Goal: Task Accomplishment & Management: Use online tool/utility

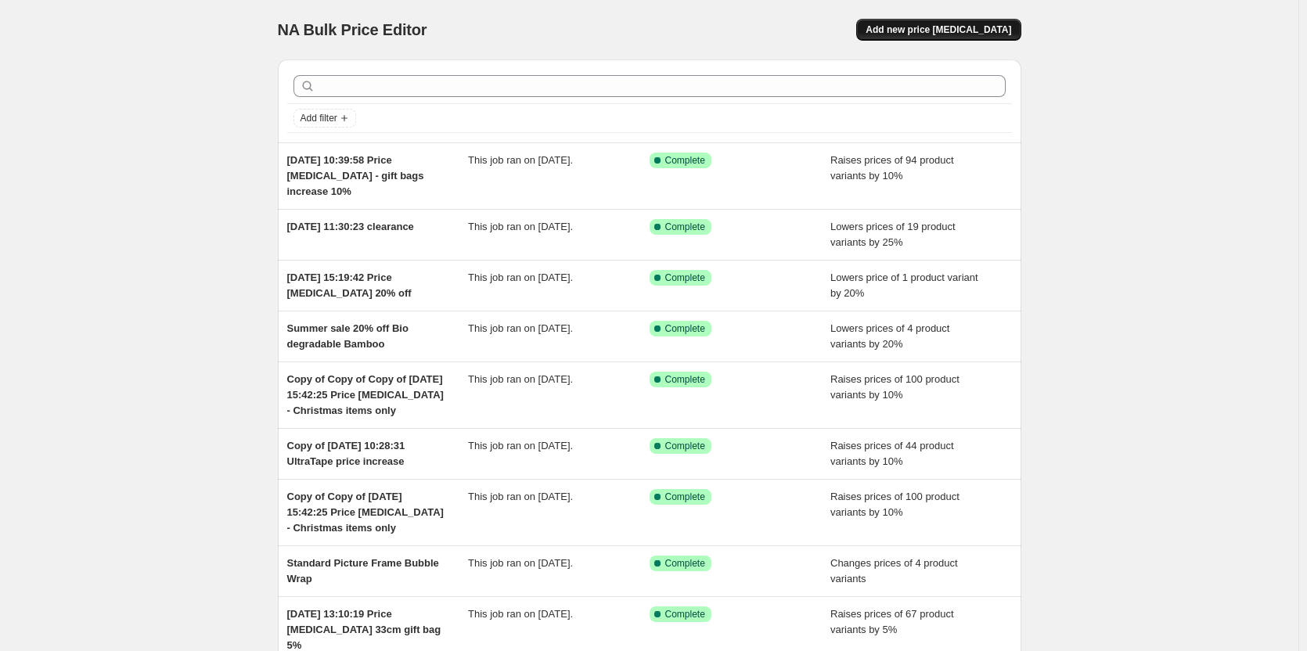
click at [915, 30] on span "Add new price [MEDICAL_DATA]" at bounding box center [938, 29] width 146 height 13
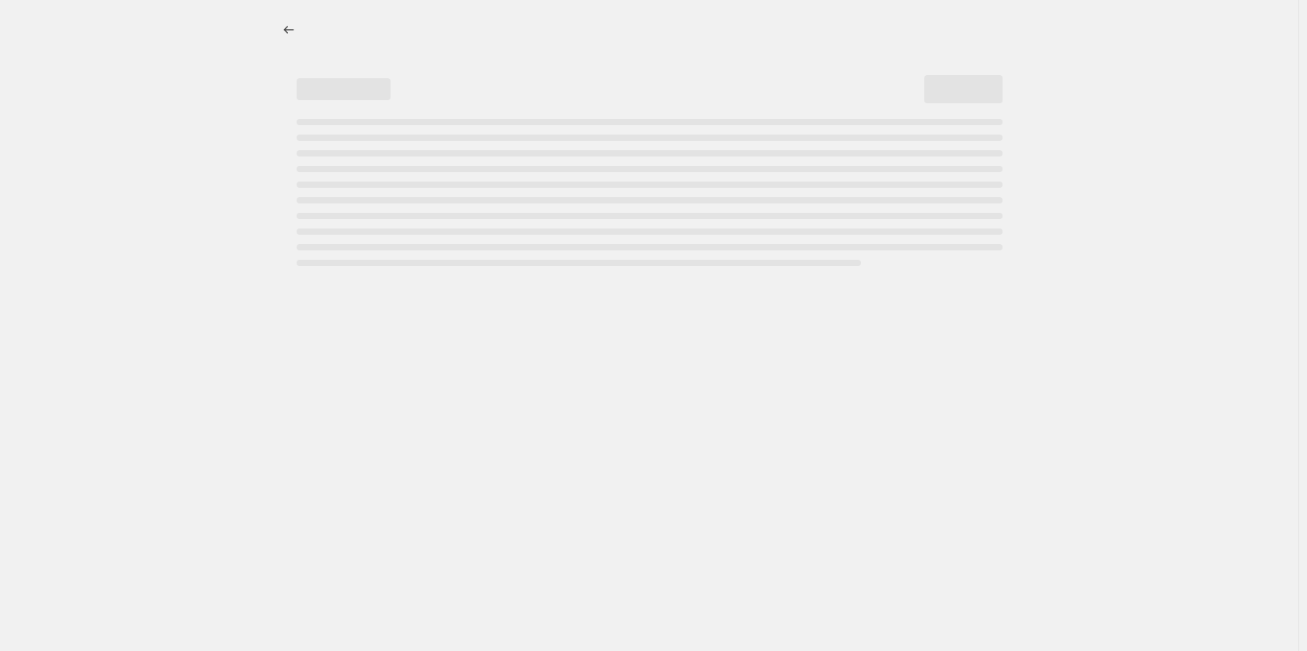
select select "percentage"
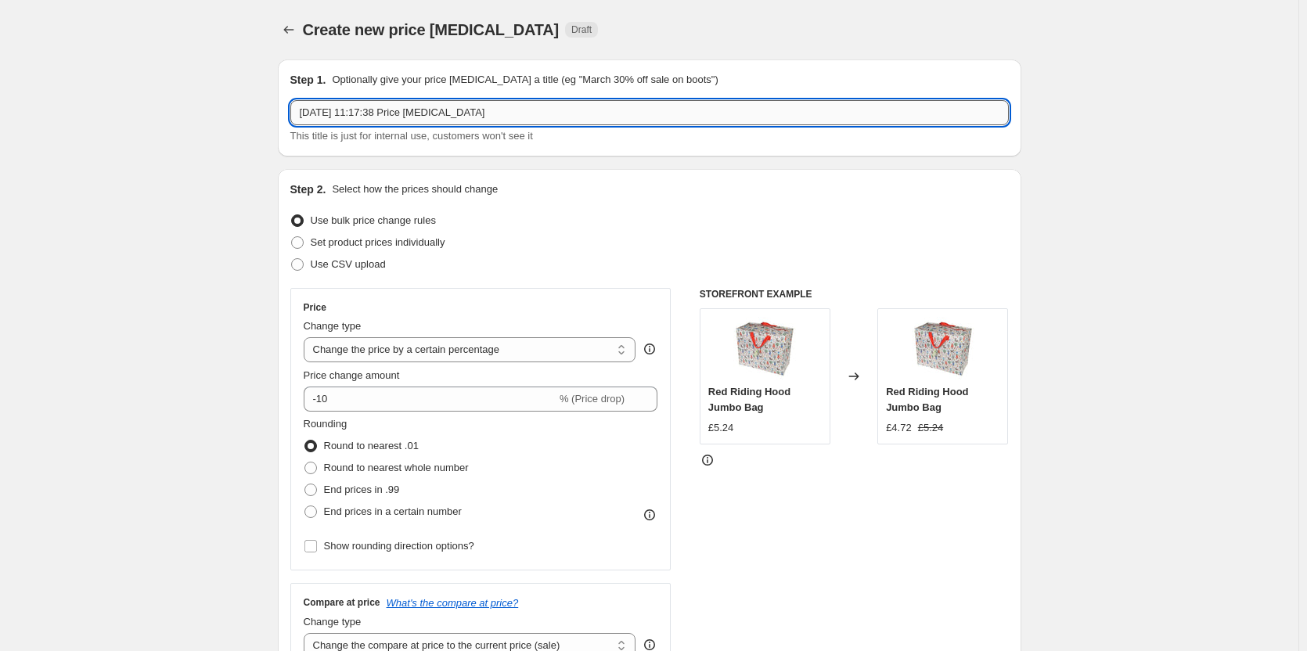
click at [494, 113] on input "[DATE] 11:17:38 Price [MEDICAL_DATA]" at bounding box center [649, 112] width 718 height 25
type input "[DATE] 11:17:38 Price [MEDICAL_DATA] - bottle bags"
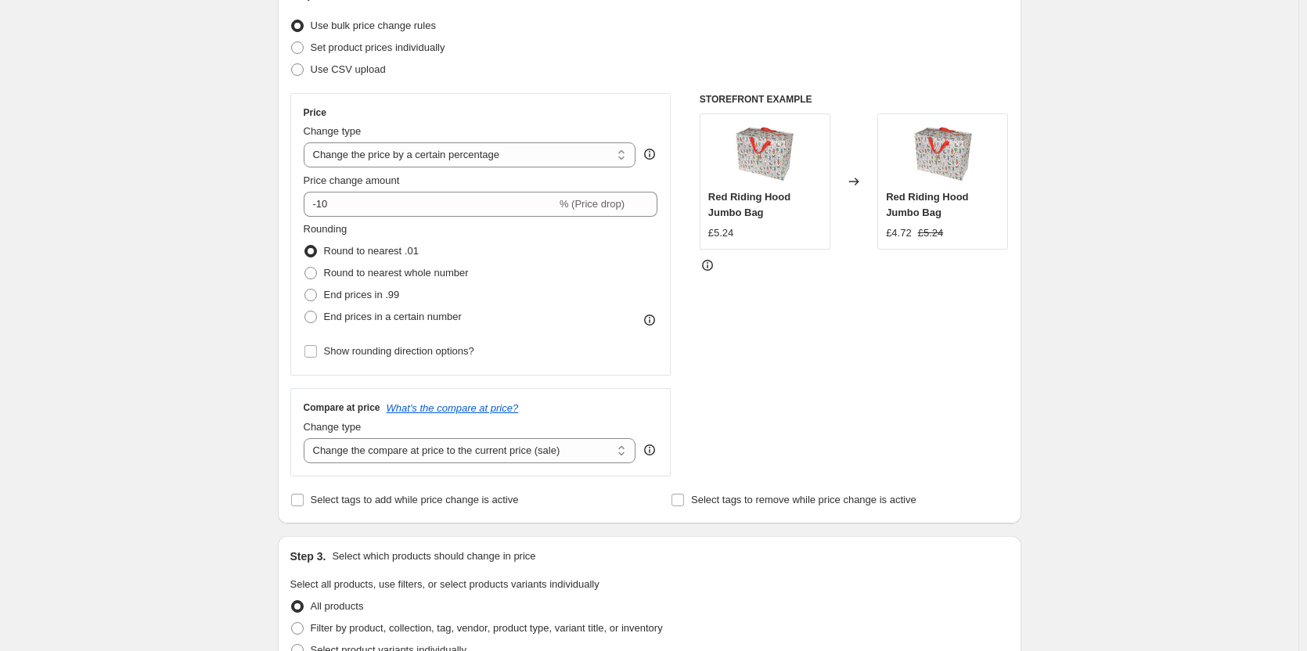
scroll to position [198, 0]
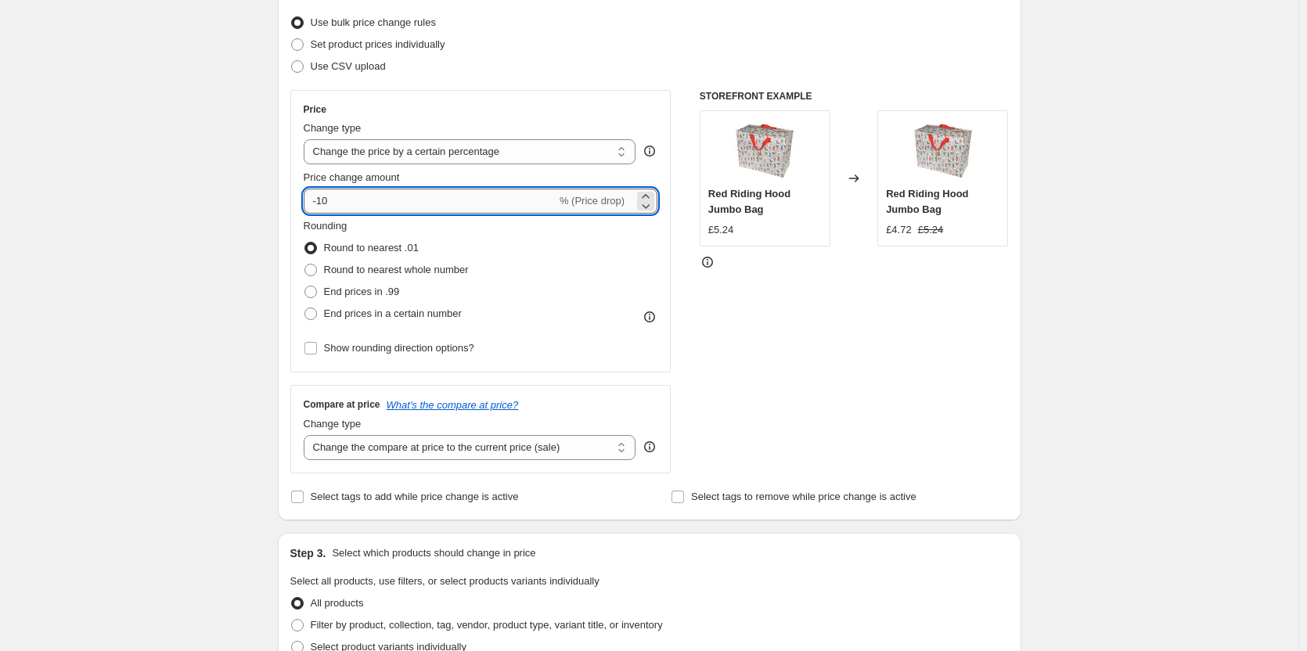
drag, startPoint x: 369, startPoint y: 199, endPoint x: 379, endPoint y: 198, distance: 10.3
click at [367, 199] on input "-10" at bounding box center [430, 201] width 253 height 25
click at [647, 196] on icon at bounding box center [646, 197] width 16 height 16
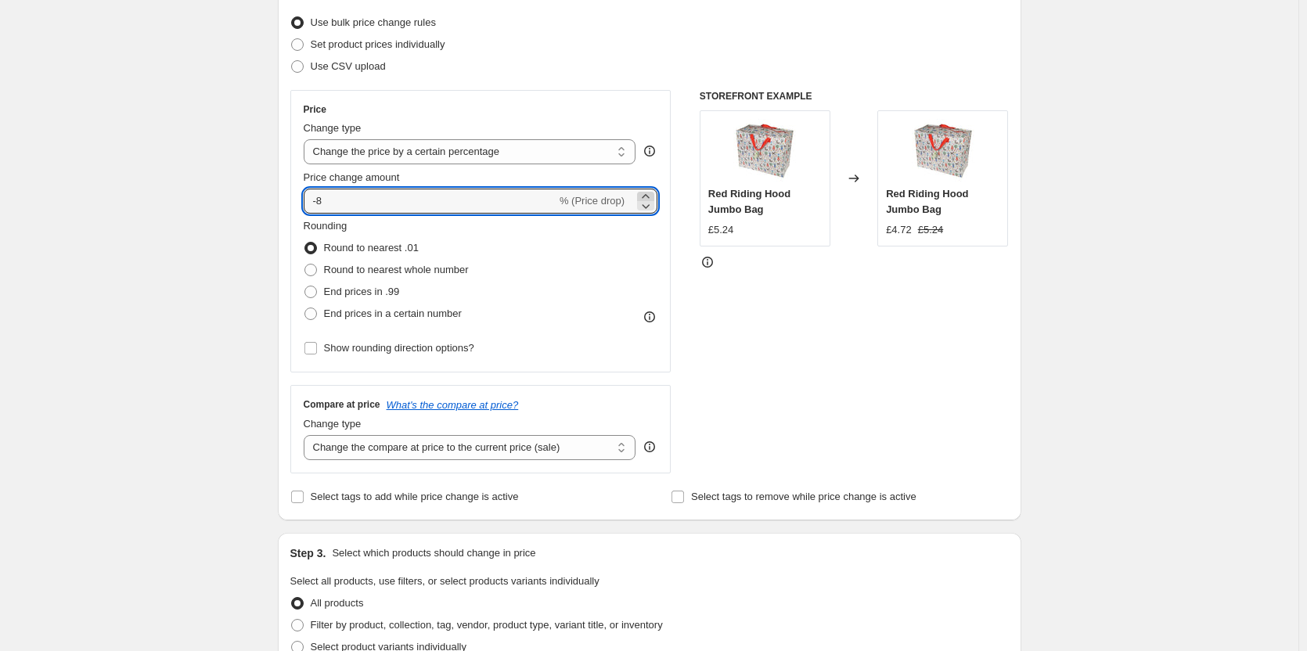
type input "-7"
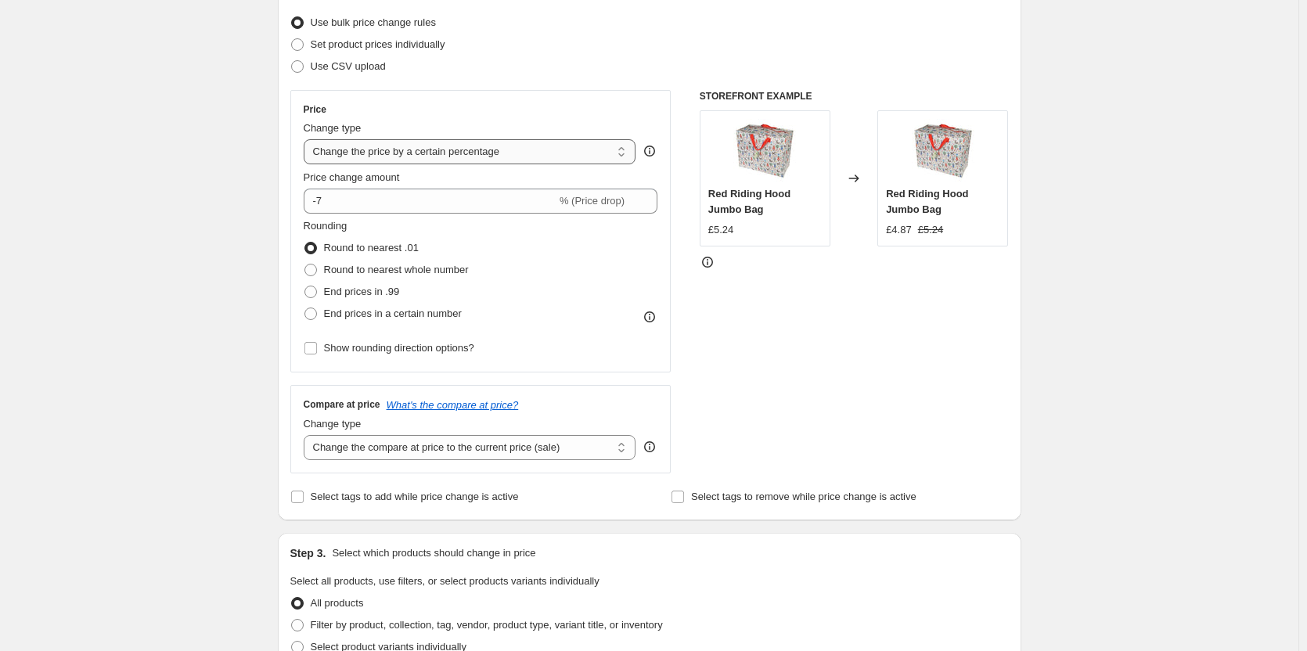
click at [624, 149] on select "Change the price to a certain amount Change the price by a certain amount Chang…" at bounding box center [470, 151] width 332 height 25
select select "to"
click at [307, 139] on select "Change the price to a certain amount Change the price by a certain amount Chang…" at bounding box center [470, 151] width 332 height 25
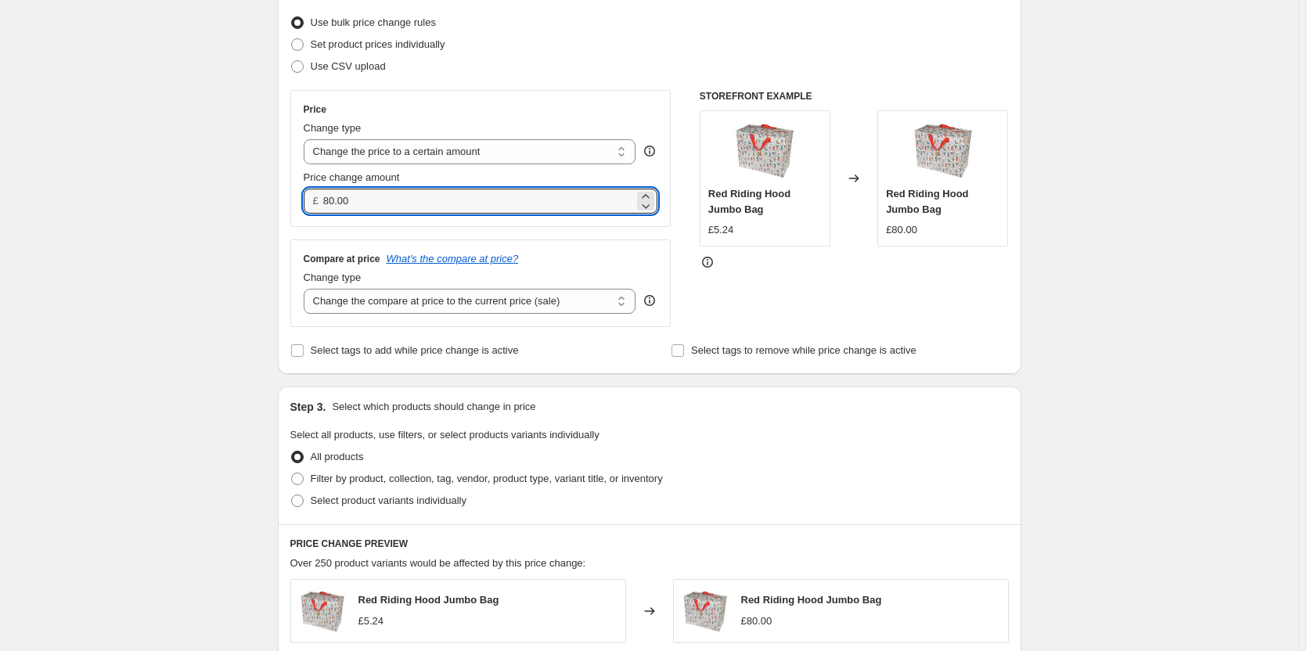
drag, startPoint x: 383, startPoint y: 206, endPoint x: 287, endPoint y: 197, distance: 95.8
click at [287, 197] on div "Step 2. Select how the prices should change Use bulk price change rules Set pro…" at bounding box center [649, 172] width 743 height 403
type input "1.99"
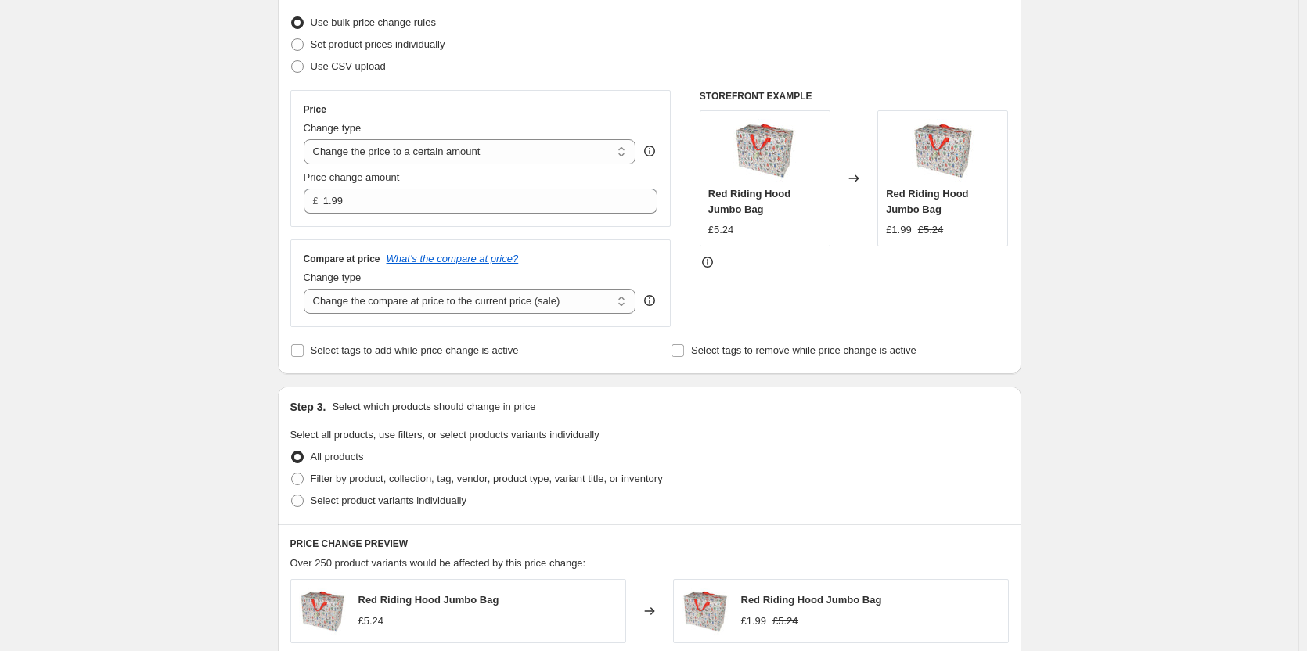
click at [257, 208] on div "Create new price [MEDICAL_DATA]. This page is ready Create new price [MEDICAL_D…" at bounding box center [649, 511] width 1298 height 1418
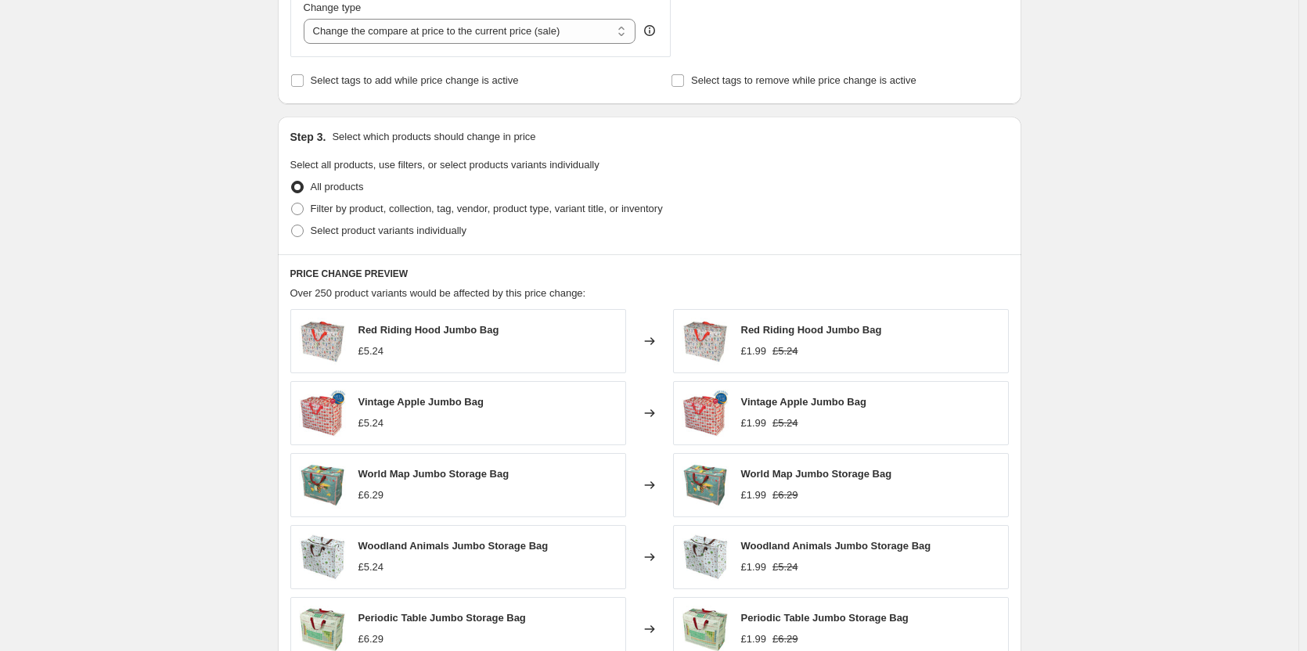
scroll to position [472, 0]
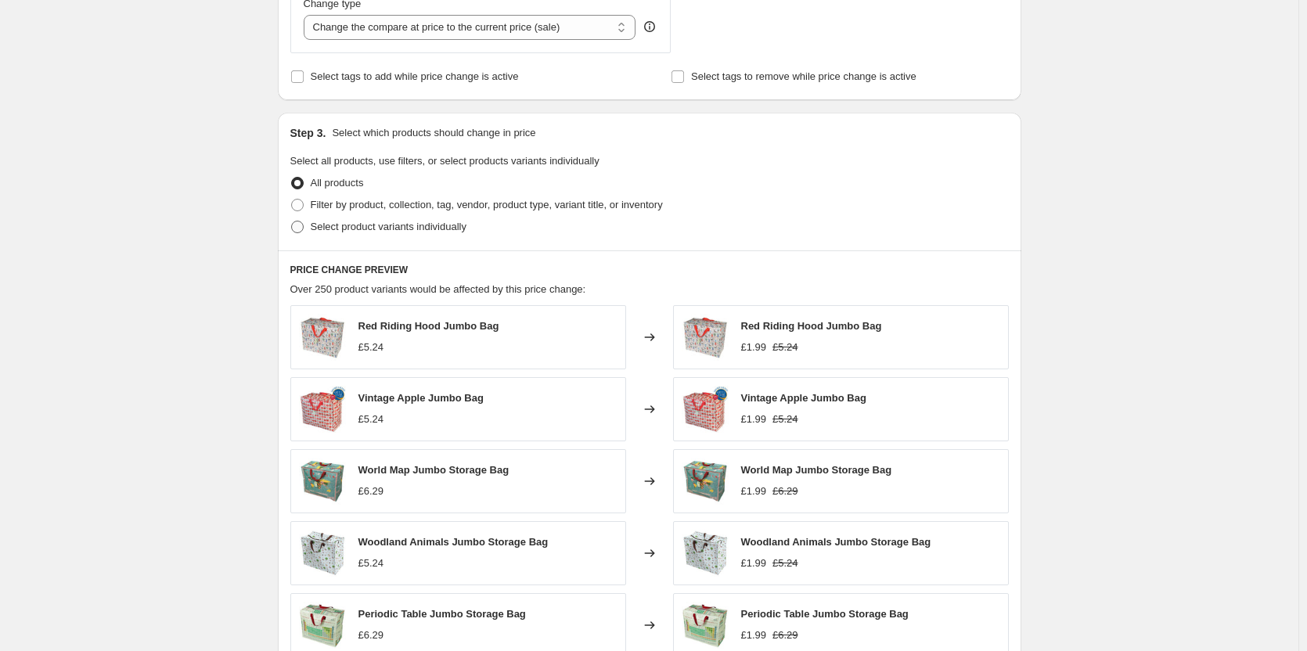
click at [304, 226] on span at bounding box center [297, 227] width 13 height 13
click at [292, 221] on input "Select product variants individually" at bounding box center [291, 221] width 1 height 1
radio input "true"
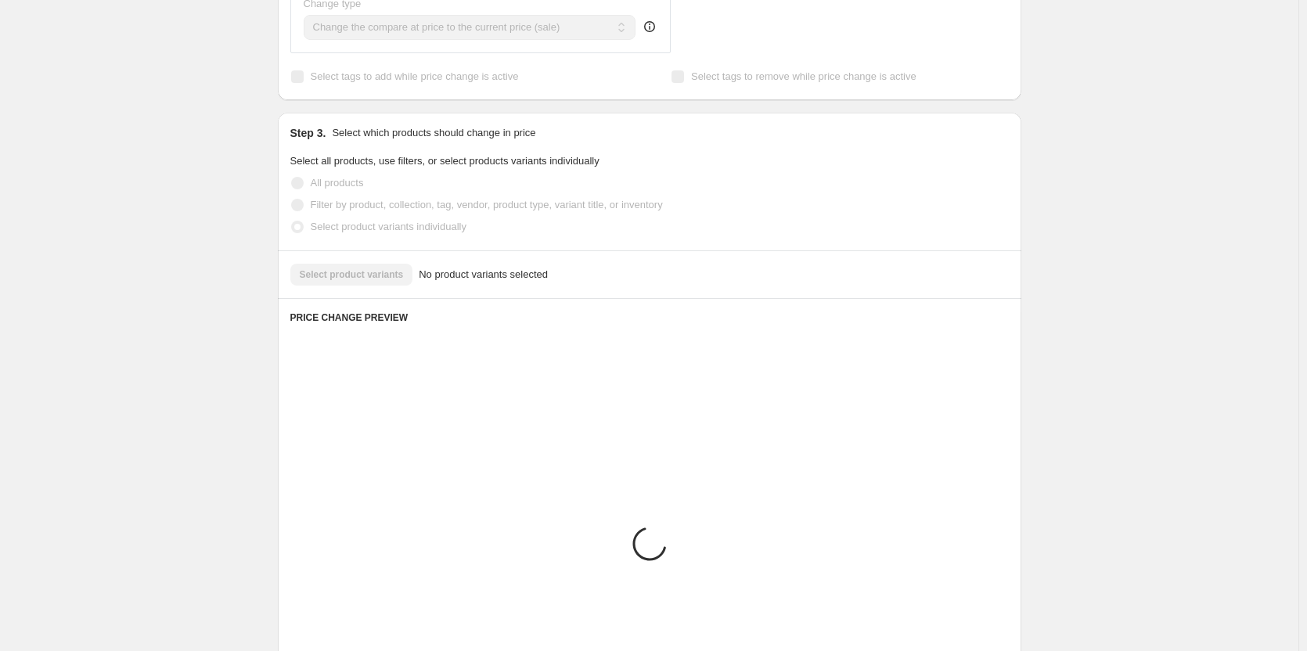
scroll to position [422, 0]
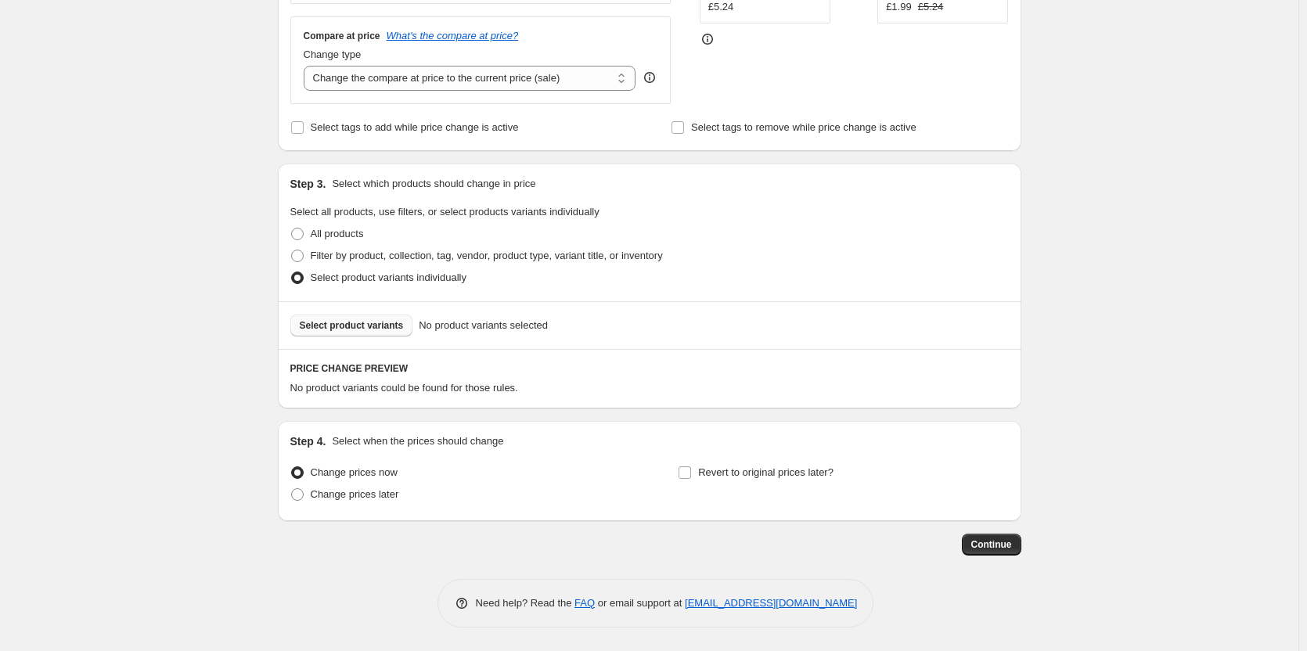
click at [375, 323] on span "Select product variants" at bounding box center [352, 325] width 104 height 13
click at [301, 255] on span at bounding box center [297, 256] width 13 height 13
click at [292, 250] on input "Filter by product, collection, tag, vendor, product type, variant title, or inv…" at bounding box center [291, 250] width 1 height 1
radio input "true"
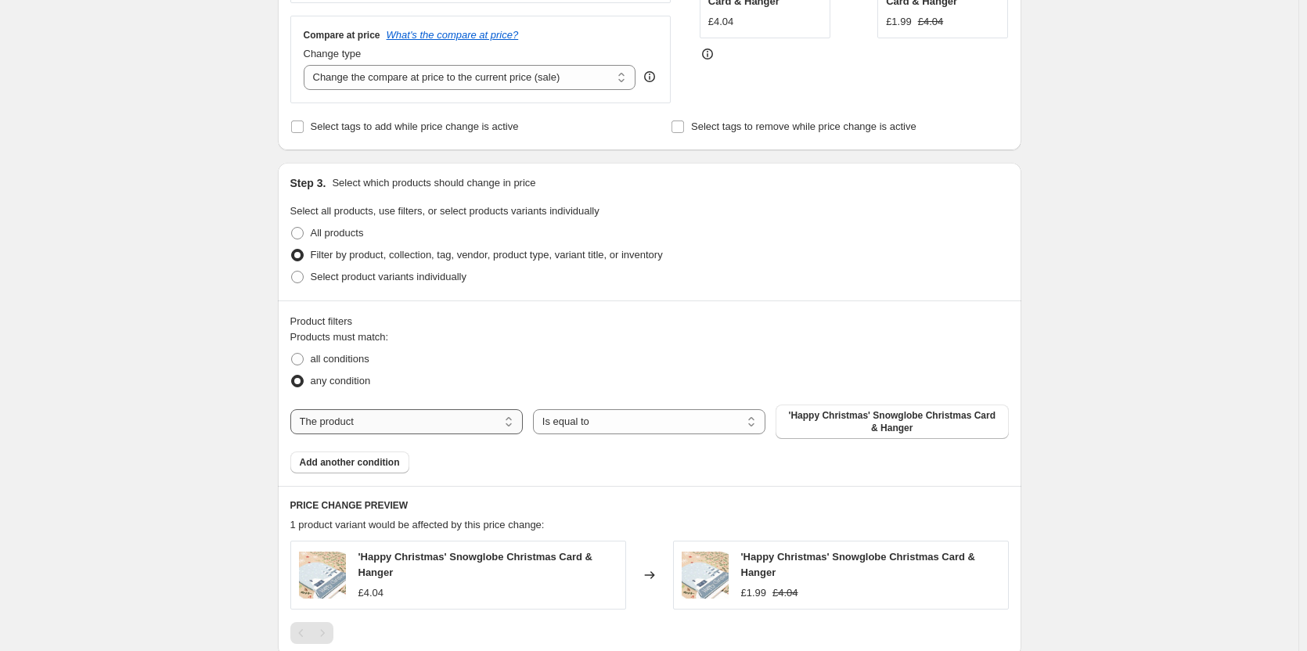
click at [511, 423] on select "The product The product's collection The product's tag The product's vendor The…" at bounding box center [406, 421] width 232 height 25
click at [514, 422] on select "The product The product's collection The product's tag The product's vendor The…" at bounding box center [406, 421] width 232 height 25
click at [799, 426] on span "'Happy Christmas' Snowglobe Christmas Card & Hanger" at bounding box center [892, 421] width 214 height 25
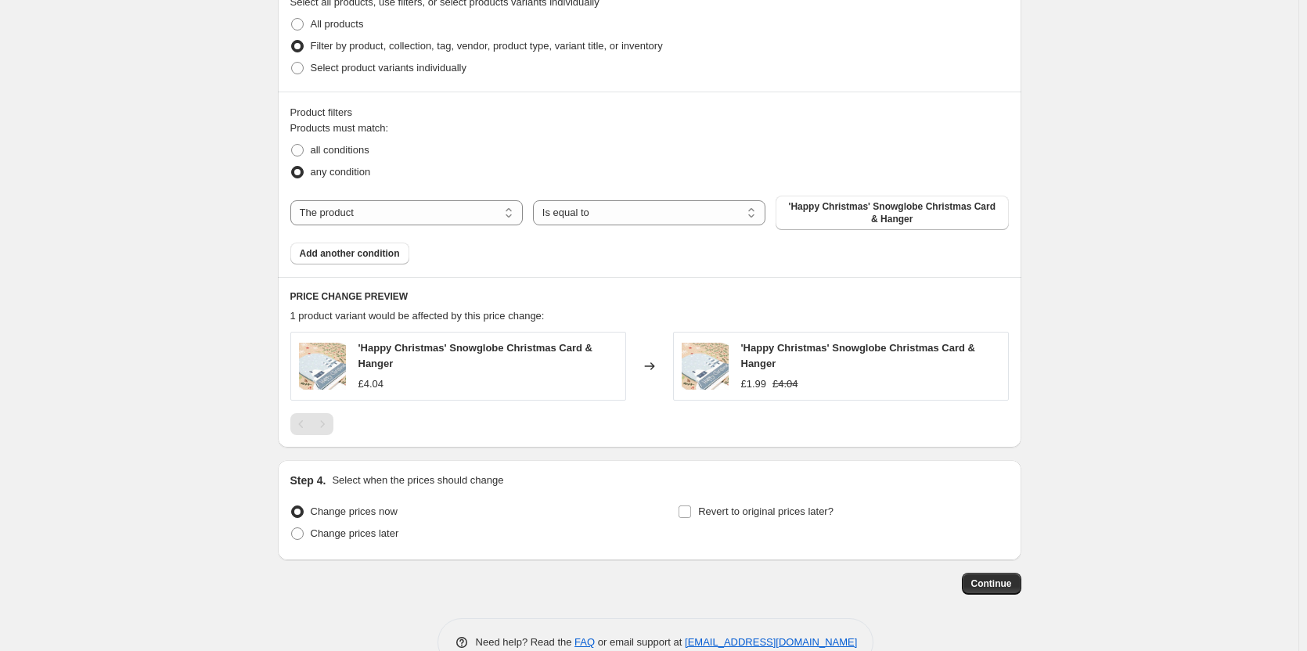
scroll to position [638, 0]
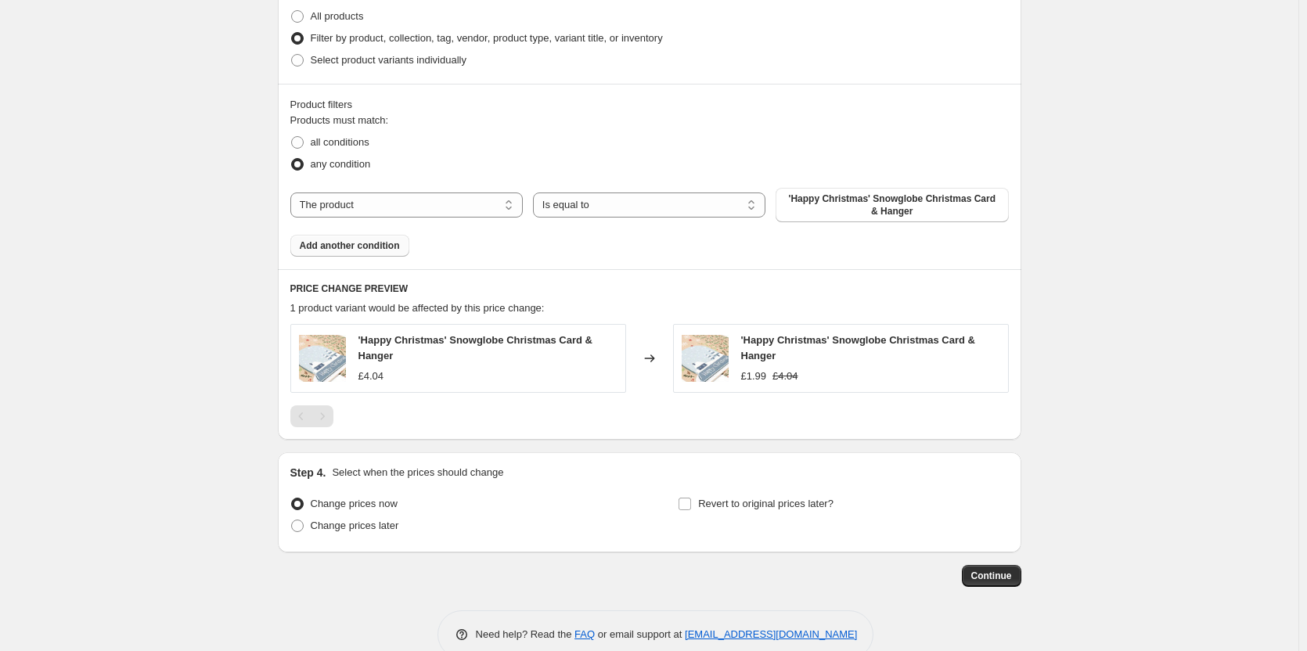
click at [382, 248] on span "Add another condition" at bounding box center [350, 245] width 100 height 13
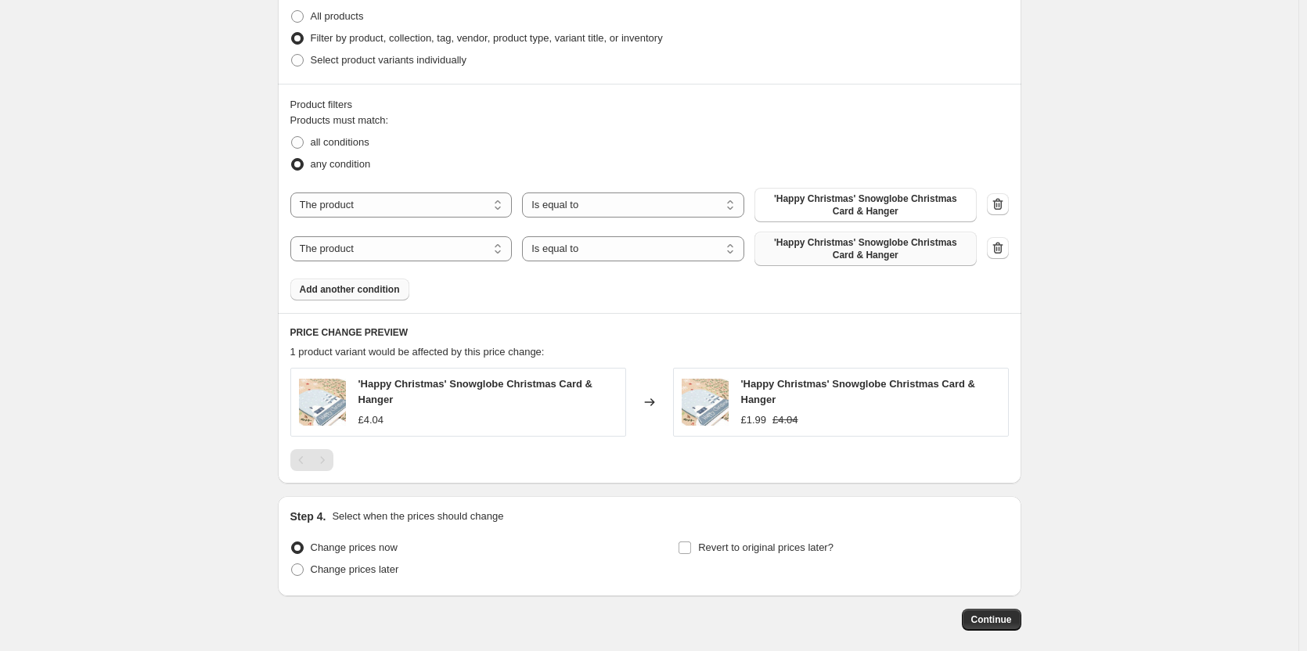
click at [939, 250] on span "'Happy Christmas' Snowglobe Christmas Card & Hanger" at bounding box center [865, 248] width 203 height 25
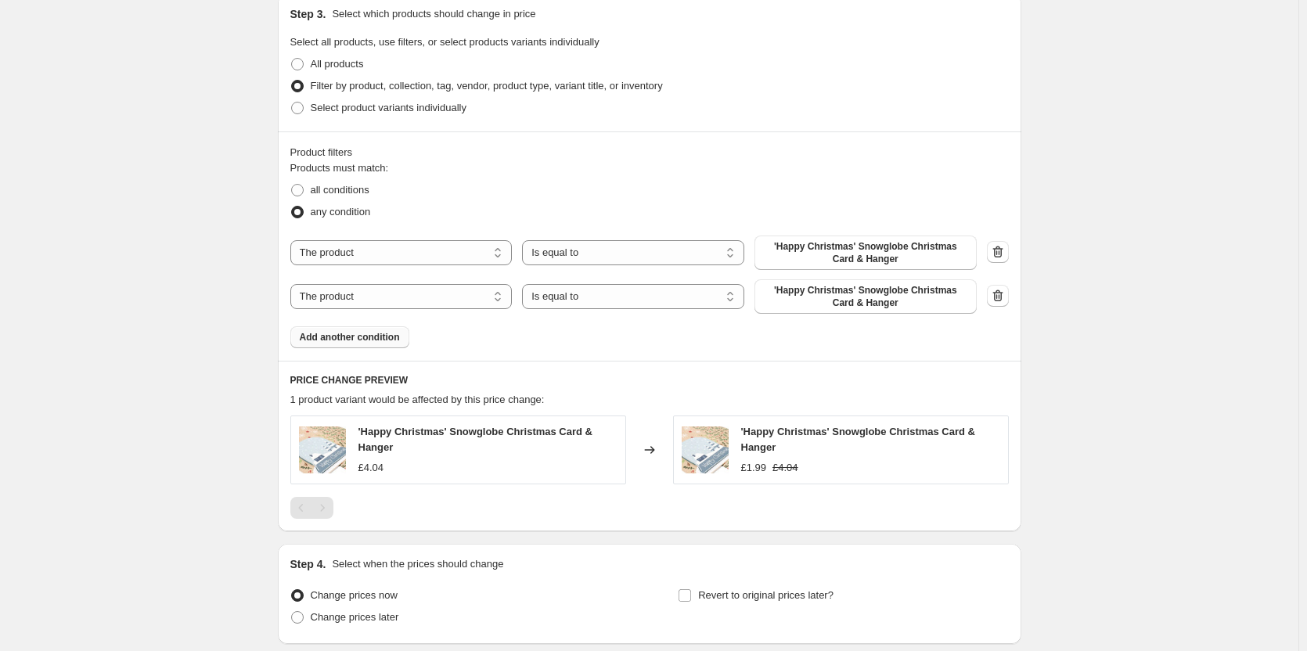
scroll to position [580, 0]
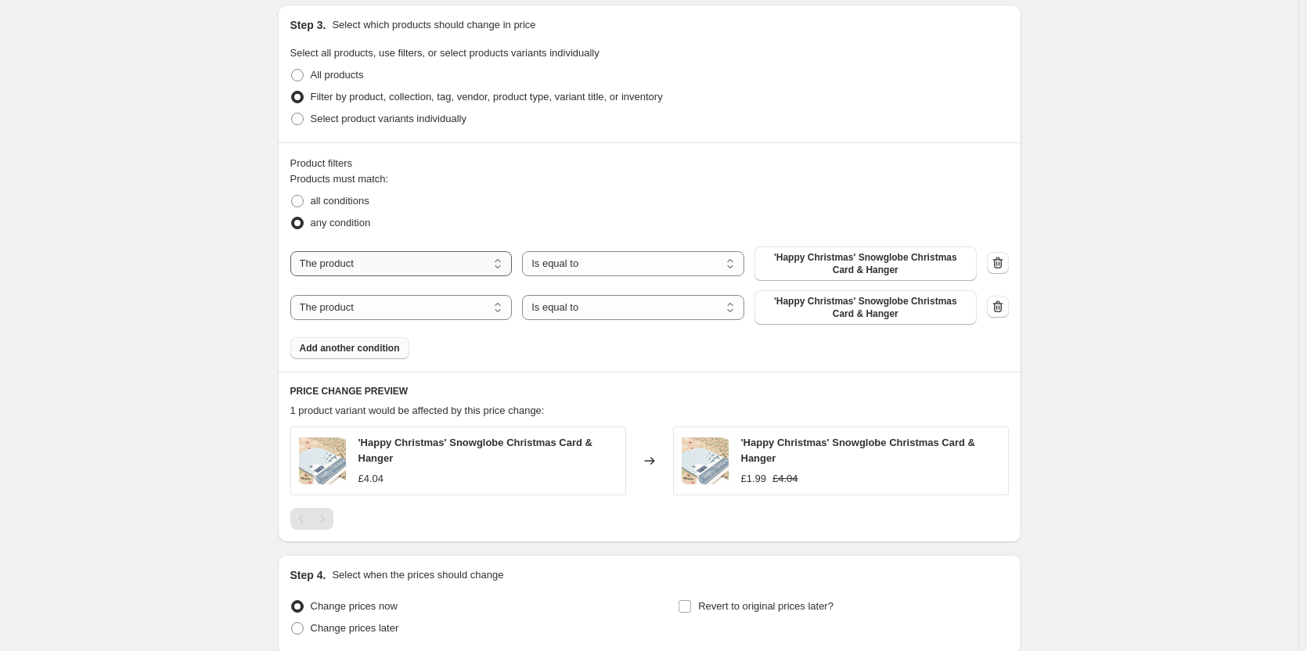
click at [415, 263] on select "The product The product's collection The product's tag The product's vendor The…" at bounding box center [401, 263] width 222 height 25
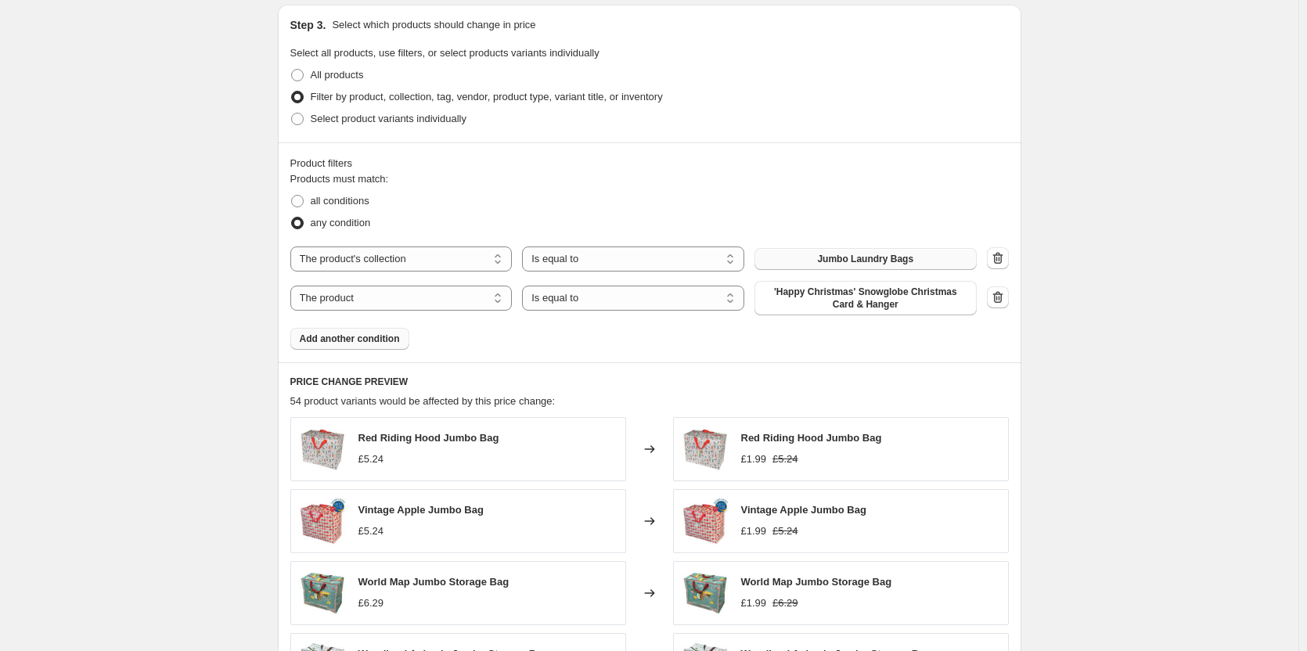
click at [809, 257] on button "Jumbo Laundry Bags" at bounding box center [865, 259] width 222 height 22
click at [498, 258] on select "The product The product's collection The product's tag The product's vendor The…" at bounding box center [401, 258] width 222 height 25
select select "tag"
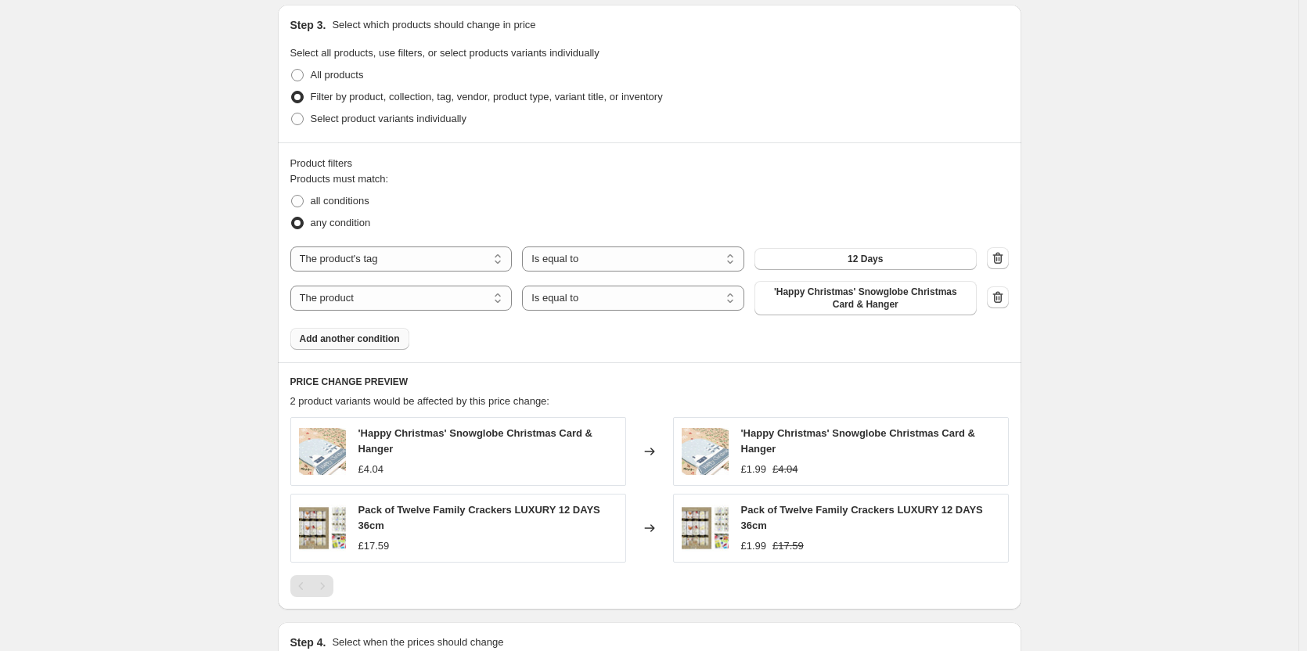
click at [776, 253] on button "12 Days" at bounding box center [865, 259] width 222 height 22
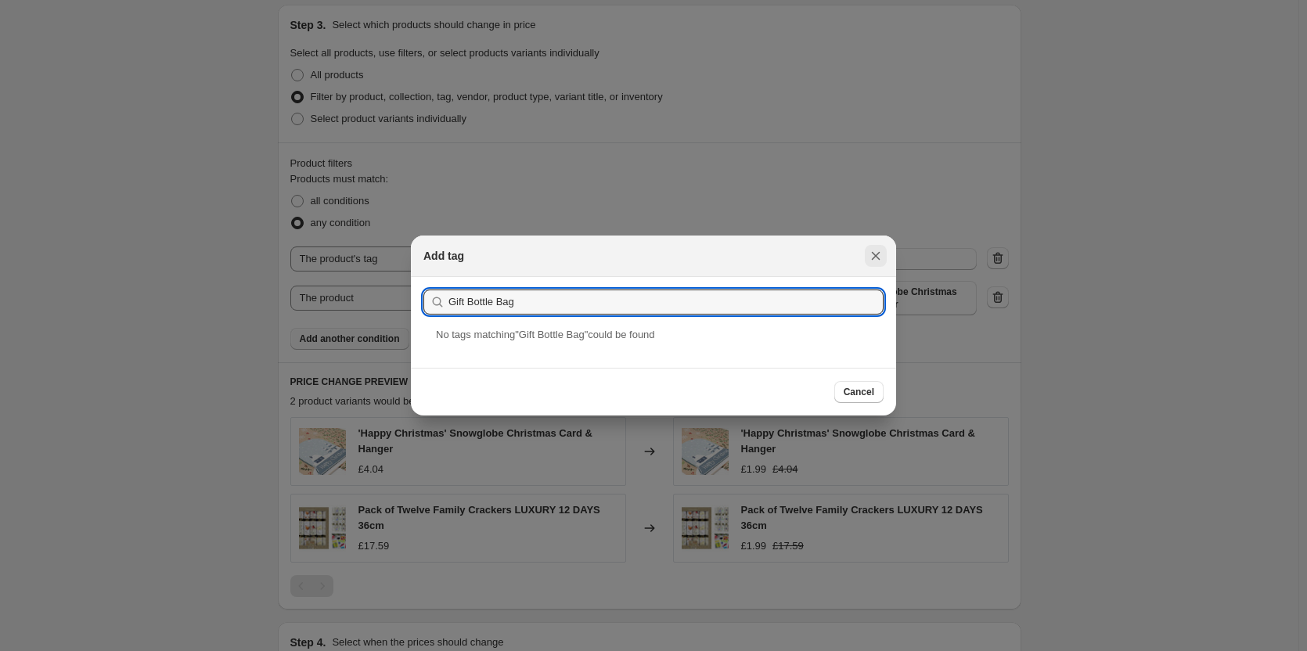
type input "Gift Bottle Bag"
click at [877, 251] on icon "Close" at bounding box center [876, 256] width 16 height 16
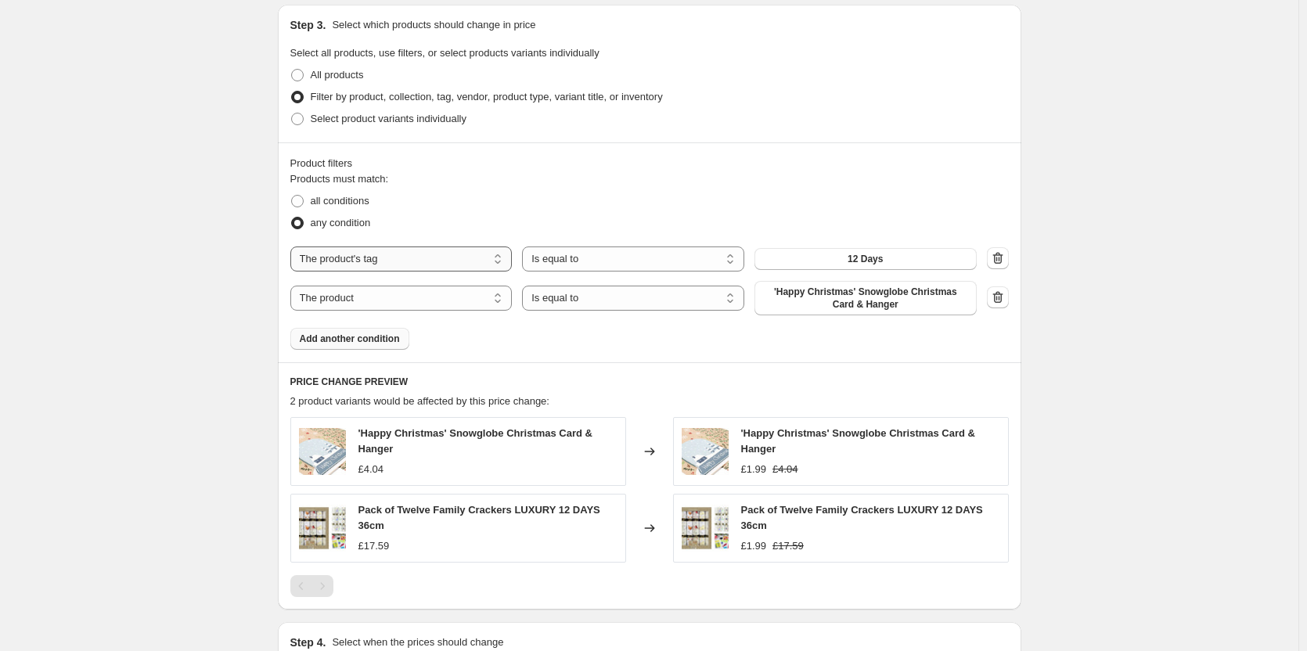
click at [479, 263] on select "The product The product's collection The product's tag The product's vendor The…" at bounding box center [401, 258] width 222 height 25
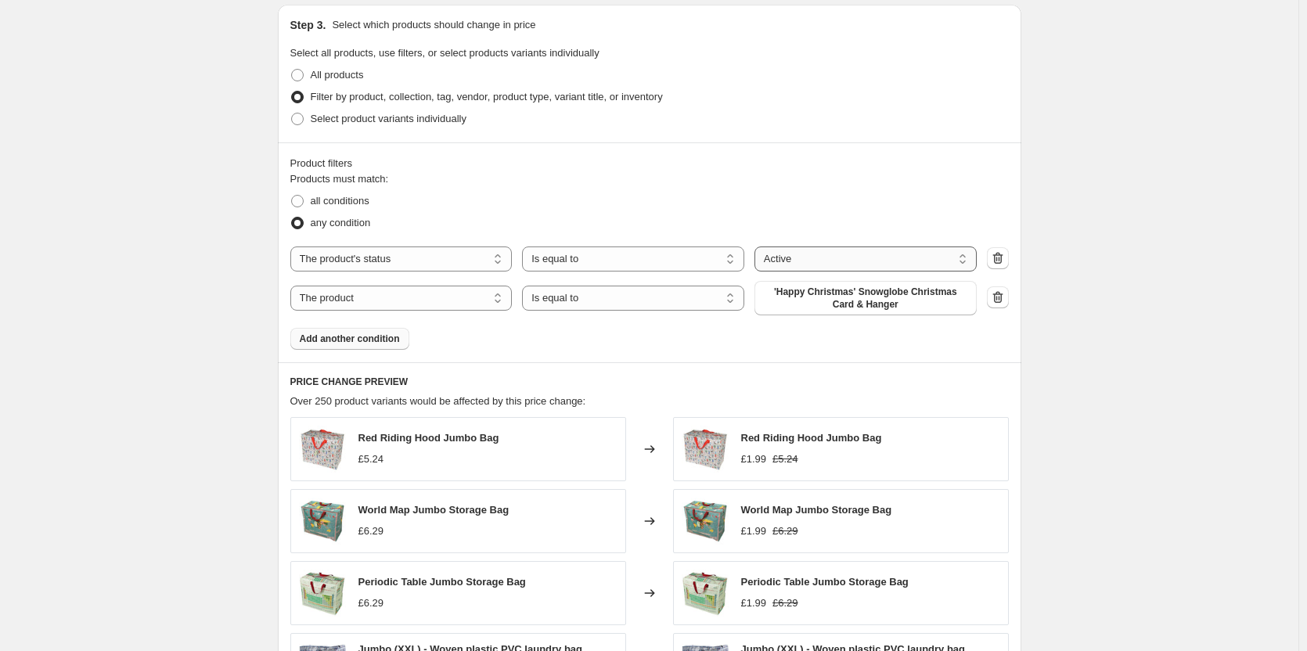
click at [796, 255] on select "Active Draft Archived" at bounding box center [865, 258] width 222 height 25
click at [469, 264] on select "The product The product's collection The product's tag The product's vendor The…" at bounding box center [401, 258] width 222 height 25
select select "product"
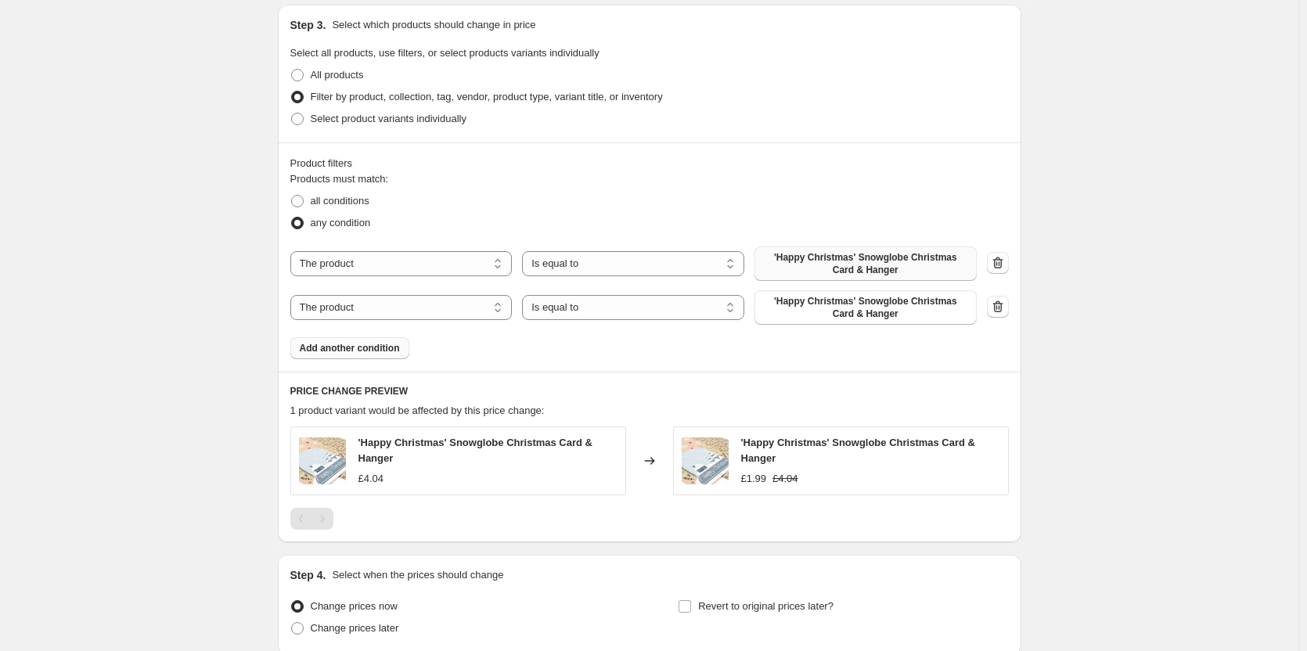
click at [770, 260] on span "'Happy Christmas' Snowglobe Christmas Card & Hanger" at bounding box center [865, 263] width 203 height 25
click at [300, 71] on span at bounding box center [297, 75] width 13 height 13
click at [292, 70] on input "All products" at bounding box center [291, 69] width 1 height 1
radio input "true"
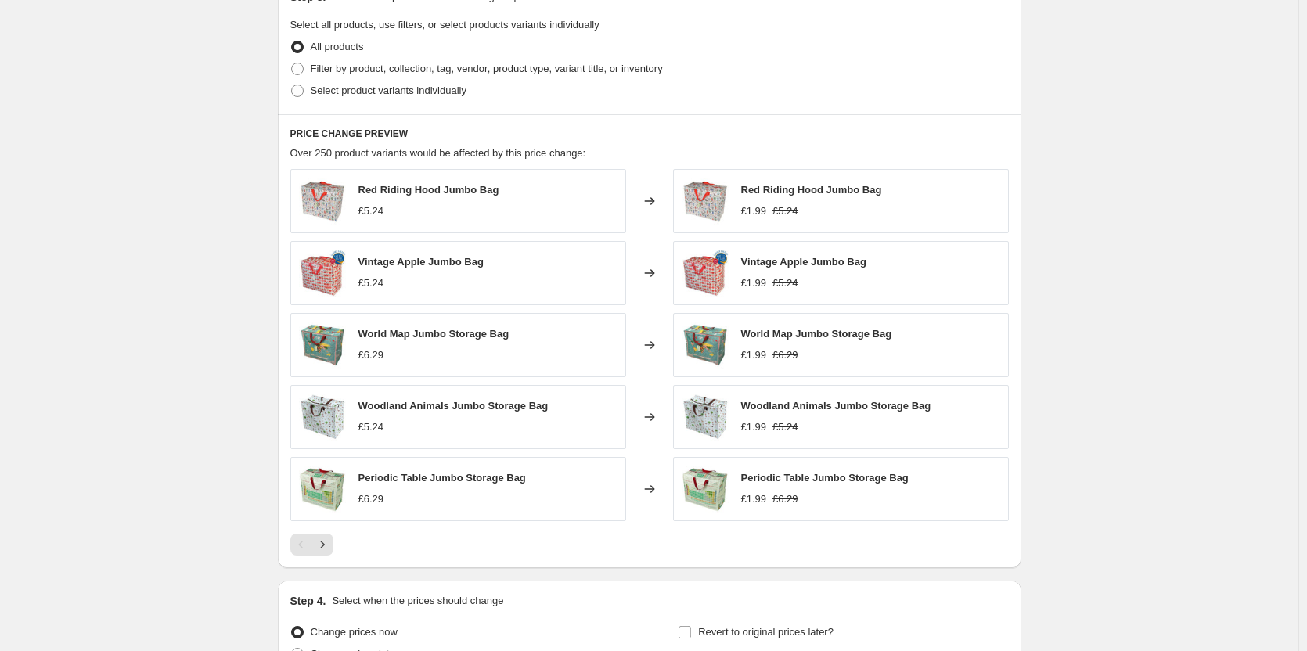
scroll to position [599, 0]
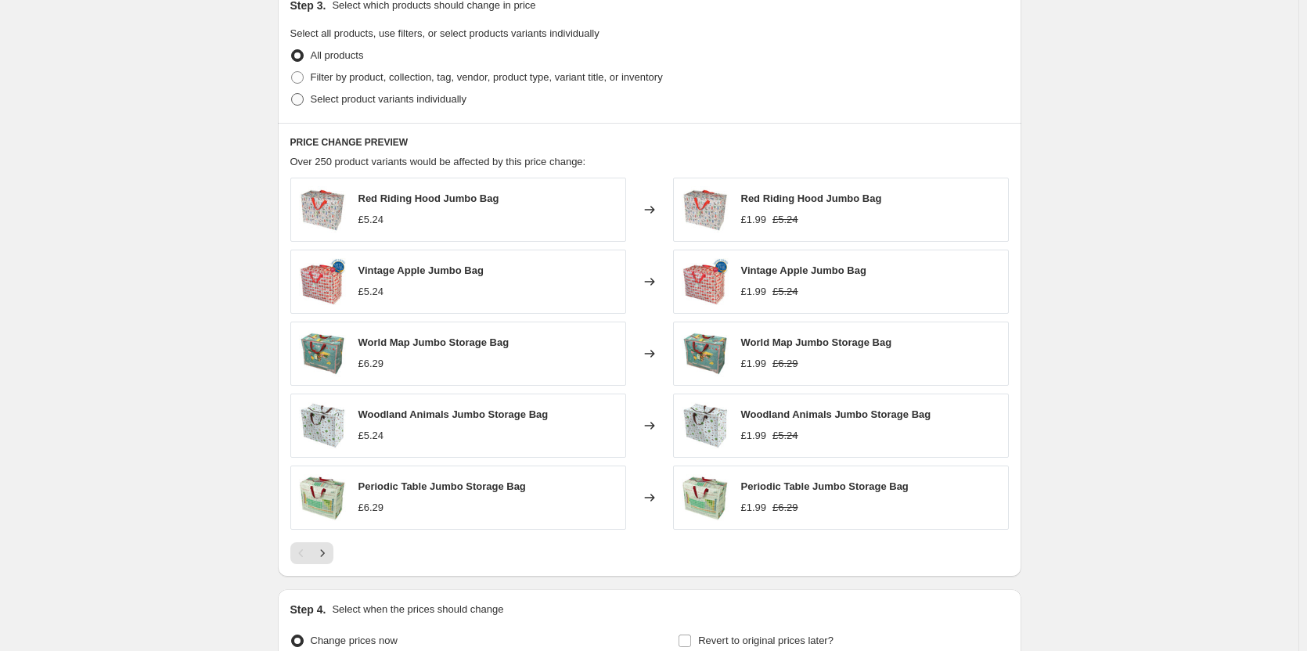
click at [302, 96] on span at bounding box center [297, 99] width 13 height 13
click at [292, 94] on input "Select product variants individually" at bounding box center [291, 93] width 1 height 1
radio input "true"
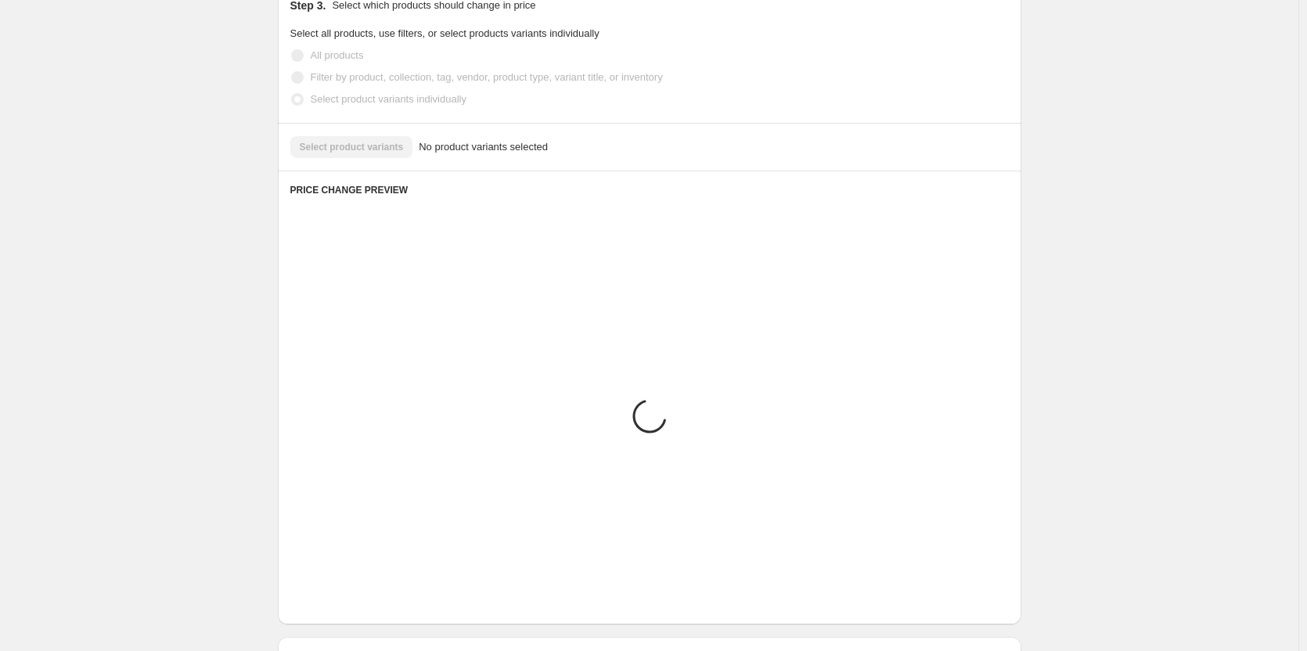
scroll to position [422, 0]
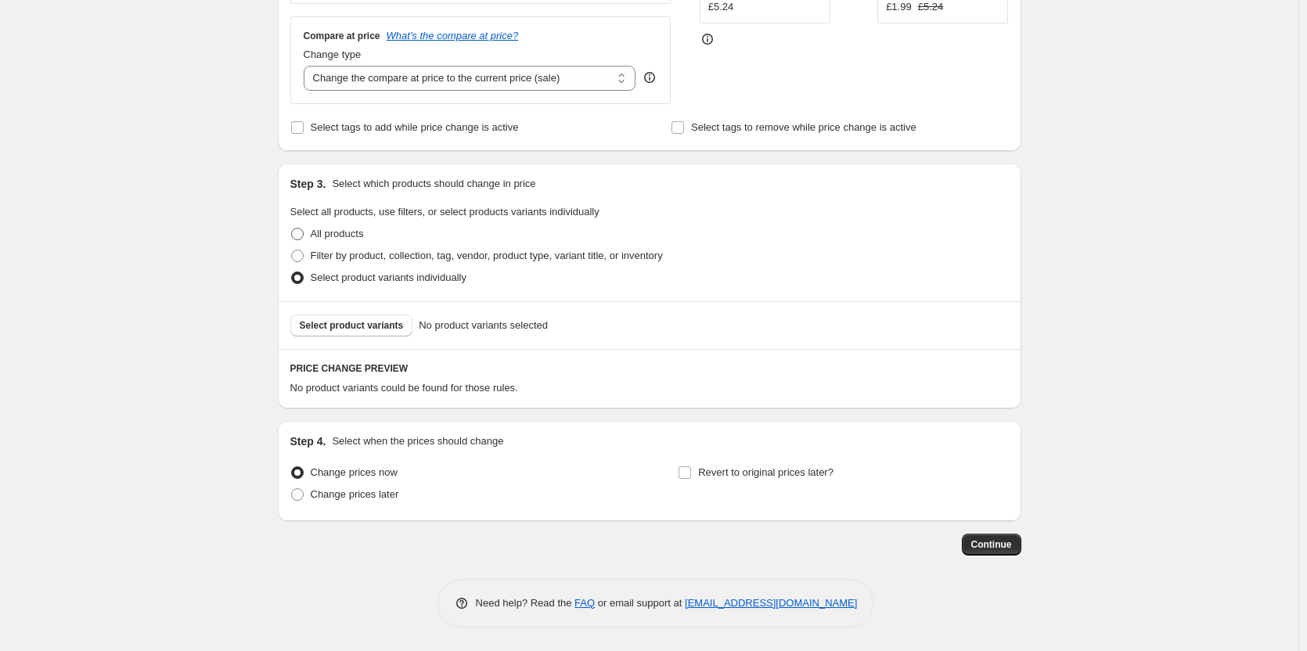
click at [299, 229] on span at bounding box center [297, 234] width 13 height 13
click at [292, 228] on input "All products" at bounding box center [291, 228] width 1 height 1
radio input "true"
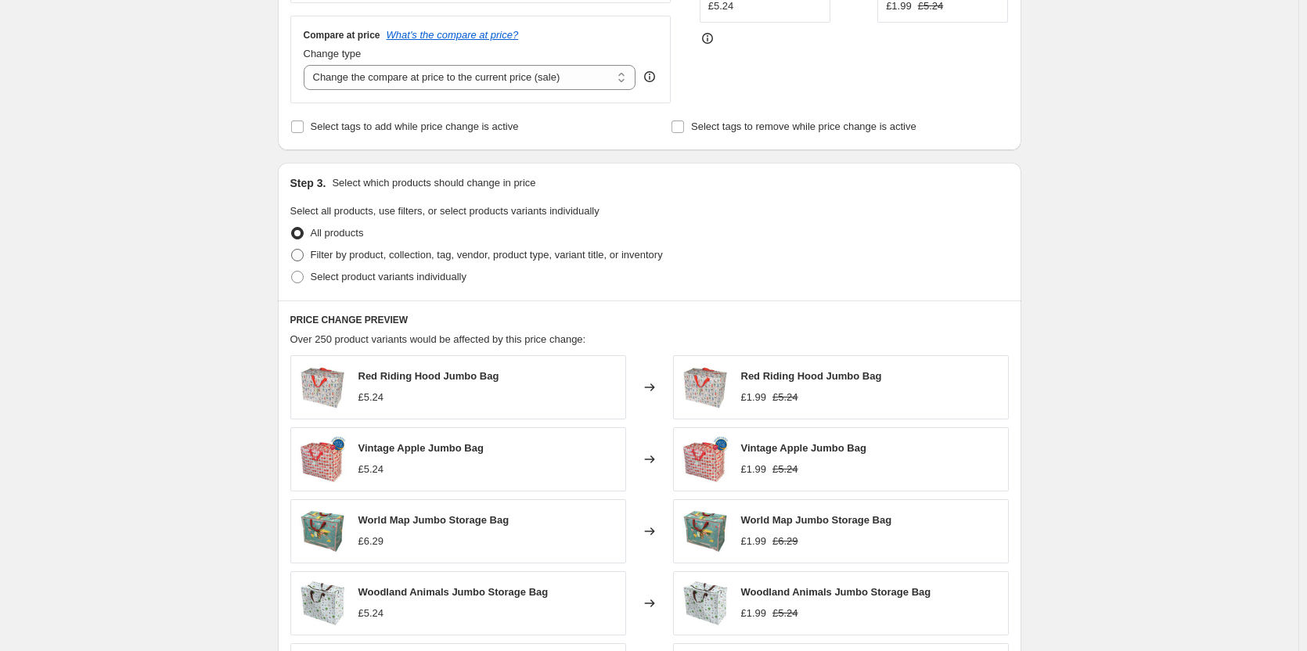
click at [303, 254] on span at bounding box center [297, 255] width 13 height 13
click at [292, 250] on input "Filter by product, collection, tag, vendor, product type, variant title, or inv…" at bounding box center [291, 249] width 1 height 1
radio input "true"
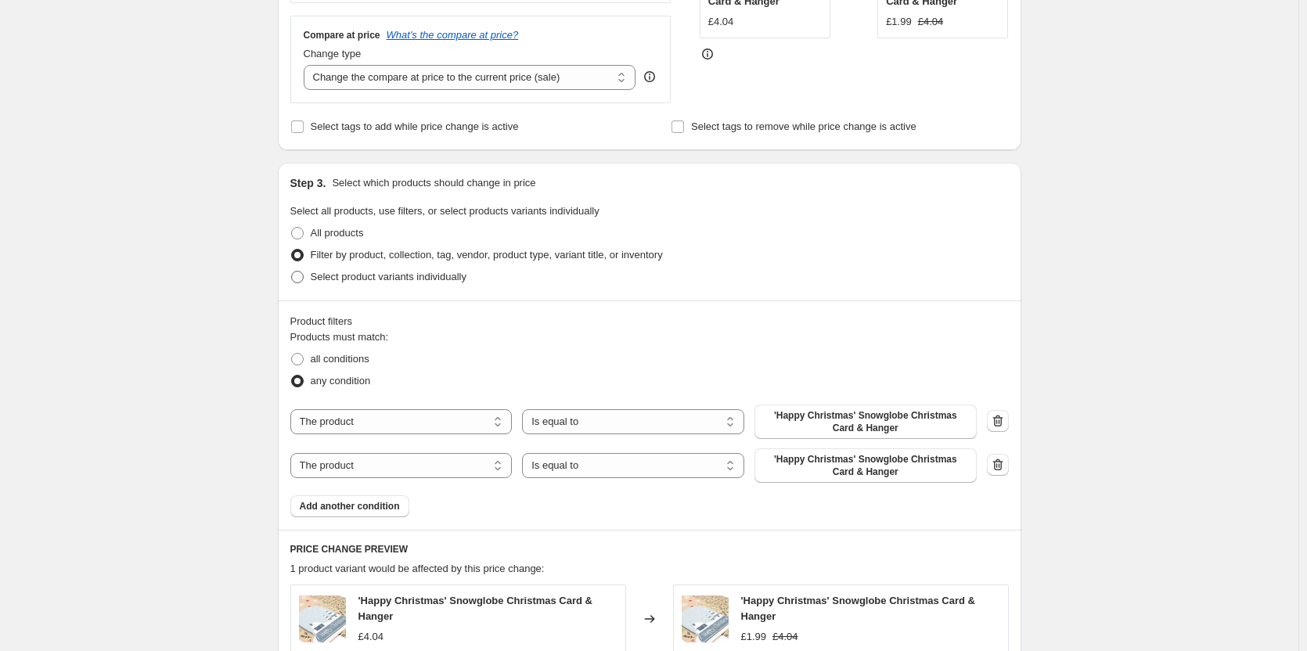
click at [300, 277] on span at bounding box center [297, 277] width 13 height 13
click at [292, 271] on input "Select product variants individually" at bounding box center [291, 271] width 1 height 1
radio input "true"
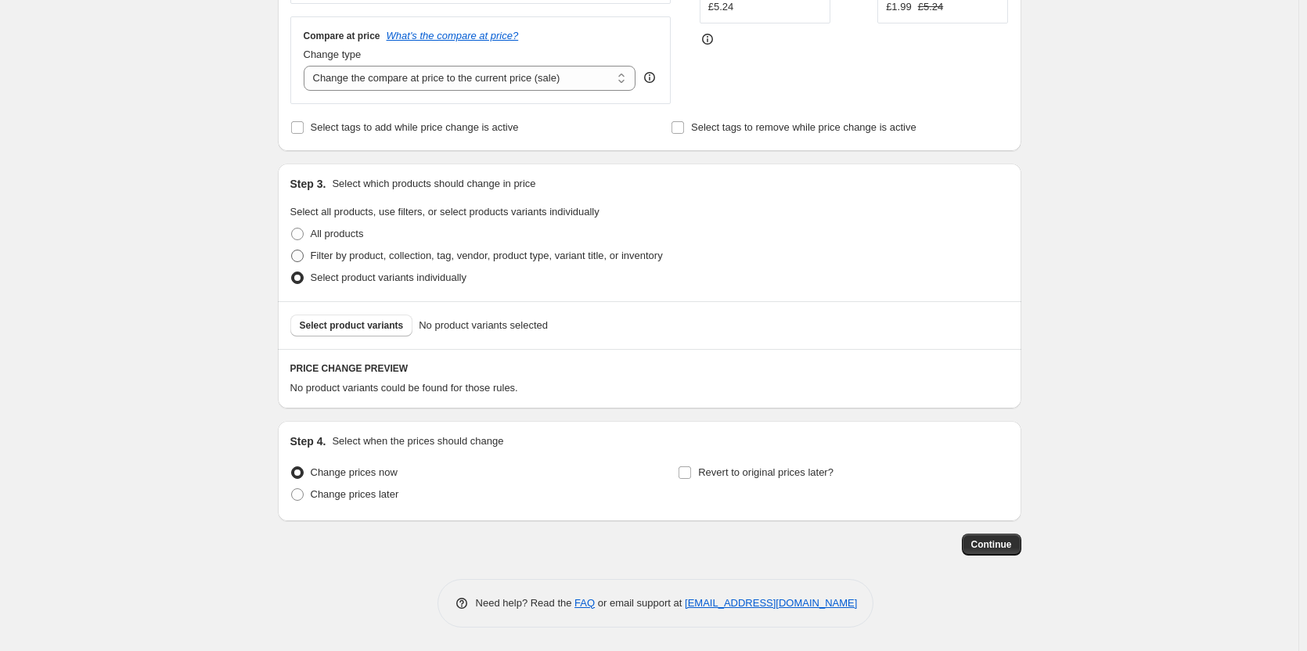
click at [303, 254] on span at bounding box center [297, 256] width 13 height 13
click at [292, 250] on input "Filter by product, collection, tag, vendor, product type, variant title, or inv…" at bounding box center [291, 250] width 1 height 1
radio input "true"
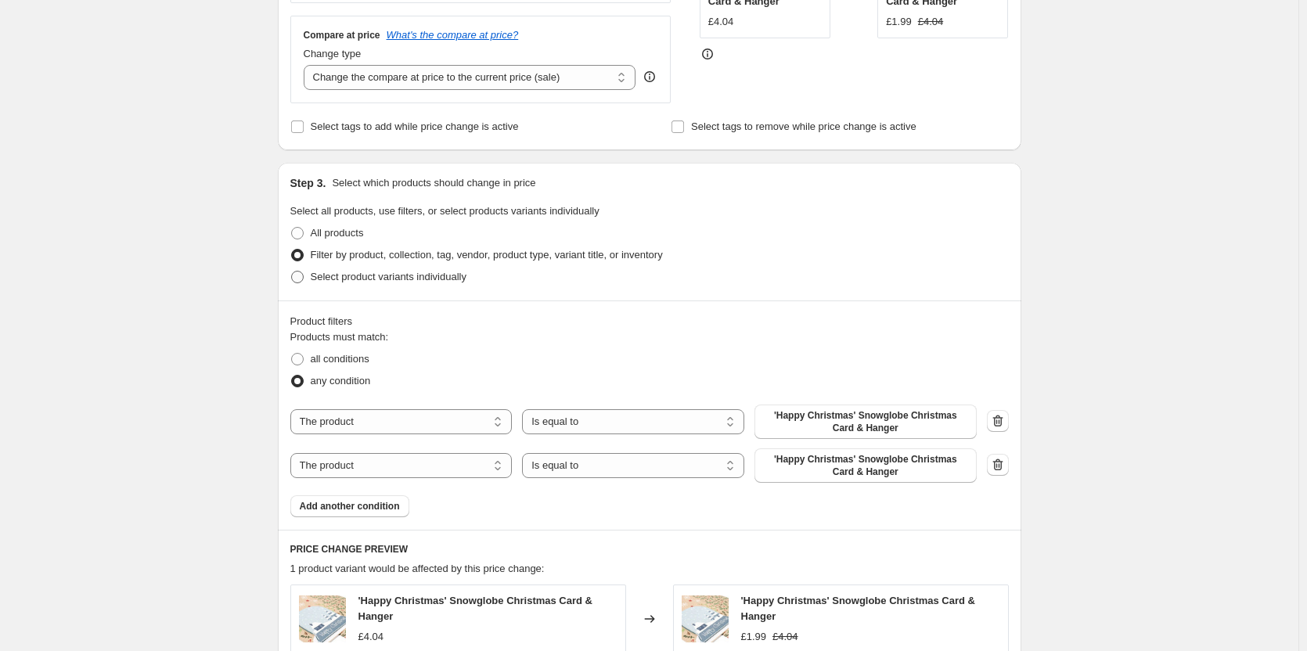
click at [299, 279] on span at bounding box center [297, 277] width 13 height 13
click at [292, 271] on input "Select product variants individually" at bounding box center [291, 271] width 1 height 1
radio input "true"
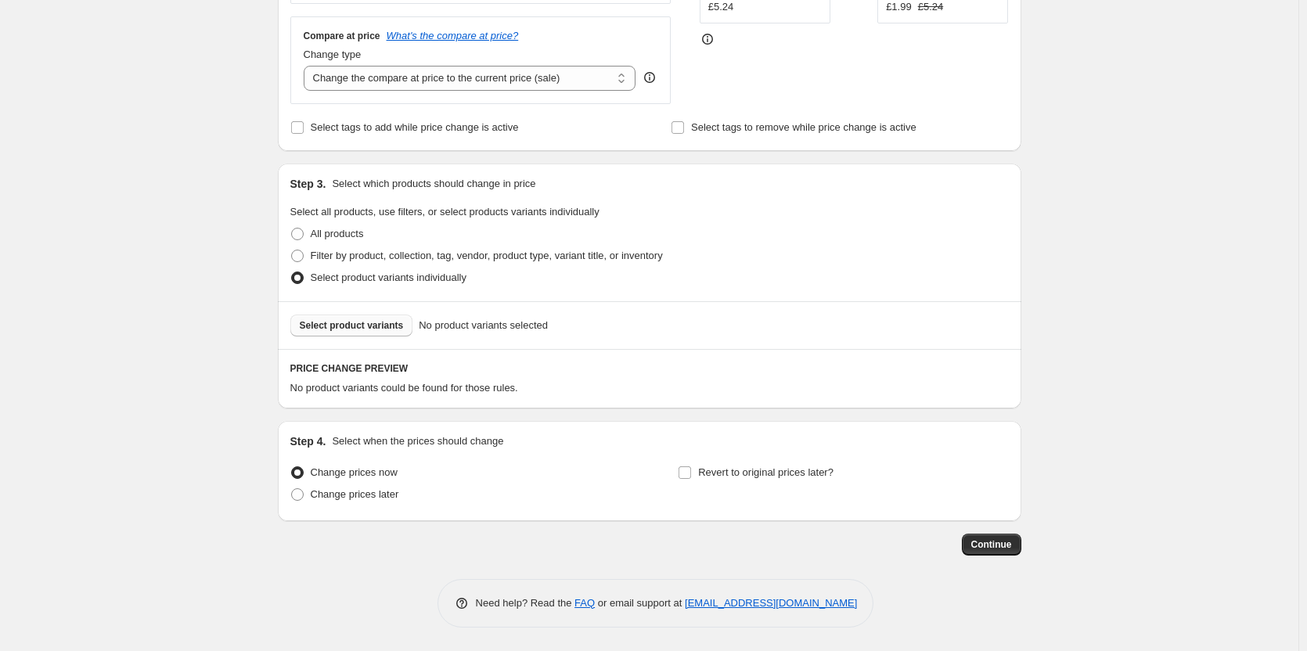
click at [395, 325] on span "Select product variants" at bounding box center [352, 325] width 104 height 13
click at [987, 543] on span "Continue" at bounding box center [991, 544] width 41 height 13
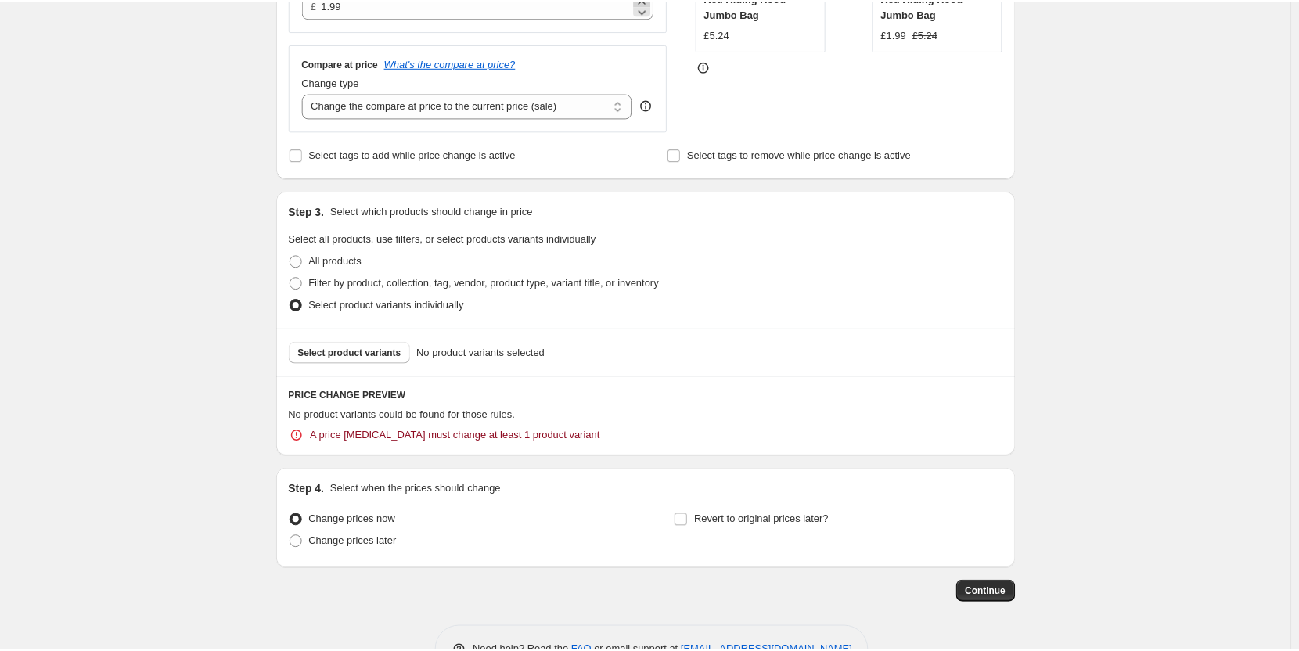
scroll to position [489, 0]
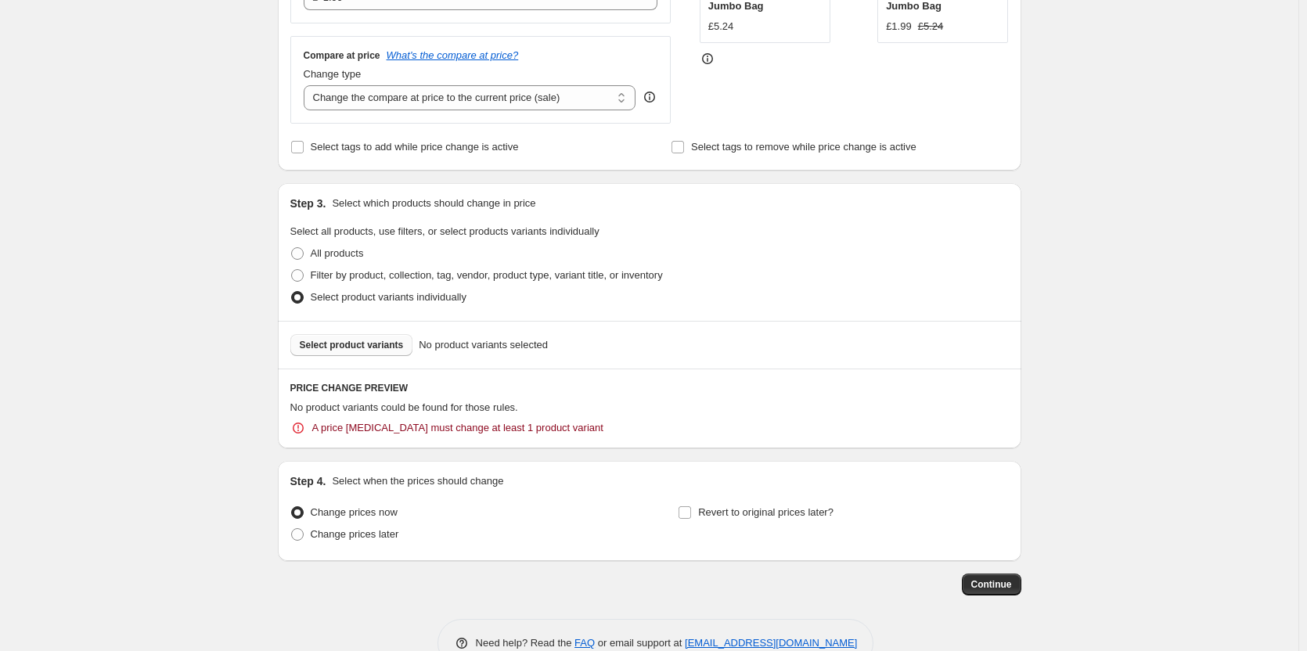
click at [389, 346] on span "Select product variants" at bounding box center [352, 345] width 104 height 13
